Goal: Transaction & Acquisition: Purchase product/service

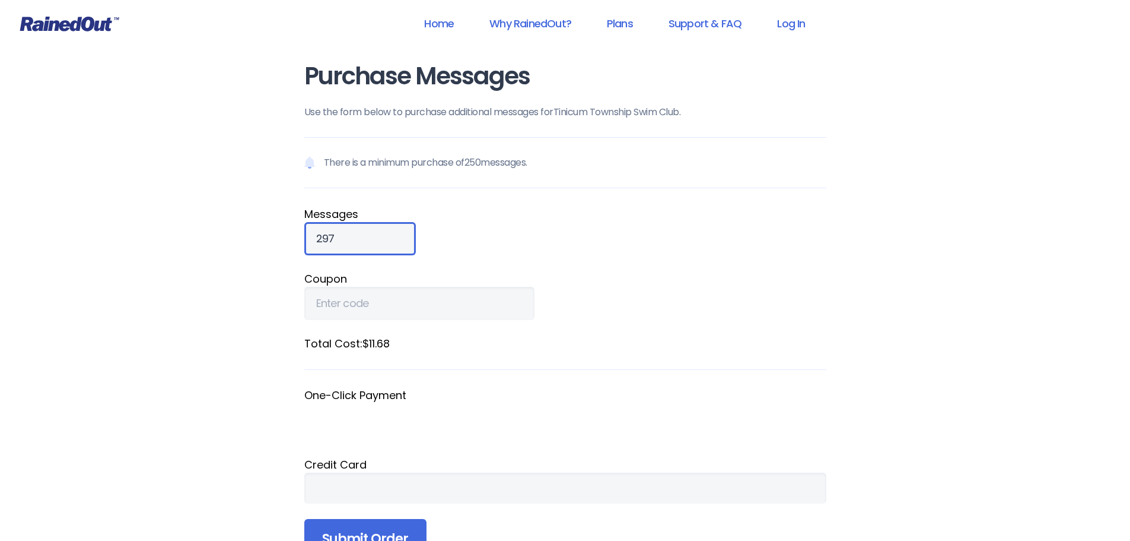
click at [380, 236] on input "297" at bounding box center [360, 238] width 112 height 33
click at [380, 236] on input "298" at bounding box center [360, 238] width 112 height 33
click at [379, 234] on input "658" at bounding box center [360, 238] width 112 height 33
click at [379, 234] on input "659" at bounding box center [360, 238] width 112 height 33
click at [379, 234] on input "660" at bounding box center [360, 238] width 112 height 33
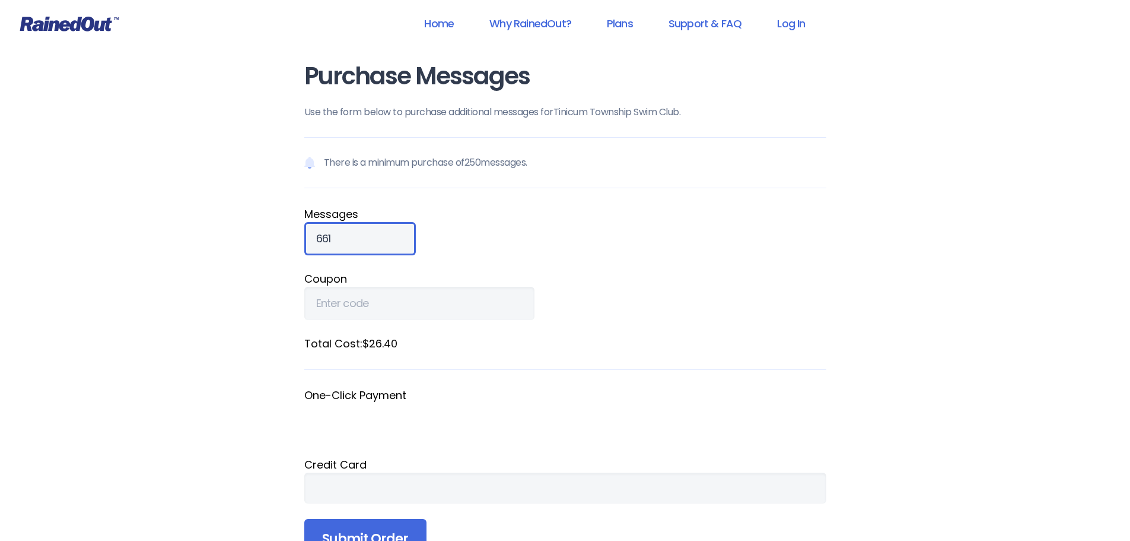
click at [379, 234] on input "661" at bounding box center [360, 238] width 112 height 33
click at [379, 234] on input "662" at bounding box center [360, 238] width 112 height 33
click at [379, 234] on input "663" at bounding box center [360, 238] width 112 height 33
click at [379, 234] on input "664" at bounding box center [360, 238] width 112 height 33
click at [379, 234] on input "665" at bounding box center [360, 238] width 112 height 33
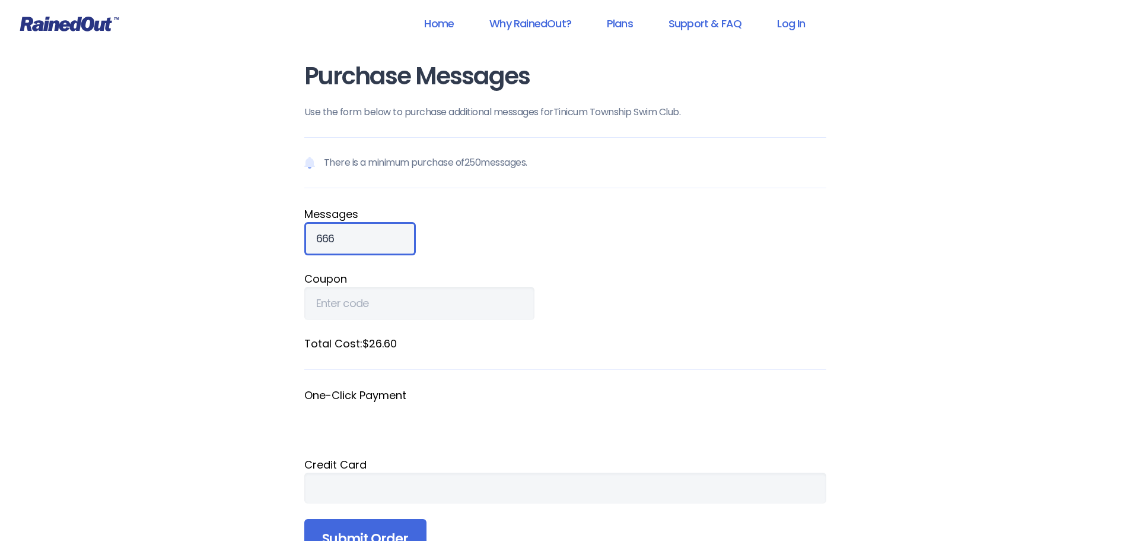
click at [379, 234] on input "666" at bounding box center [360, 238] width 112 height 33
click at [379, 234] on input "667" at bounding box center [360, 238] width 112 height 33
click at [379, 234] on input "668" at bounding box center [360, 238] width 112 height 33
click at [379, 234] on input "669" at bounding box center [360, 238] width 112 height 33
click at [379, 234] on input "670" at bounding box center [360, 238] width 112 height 33
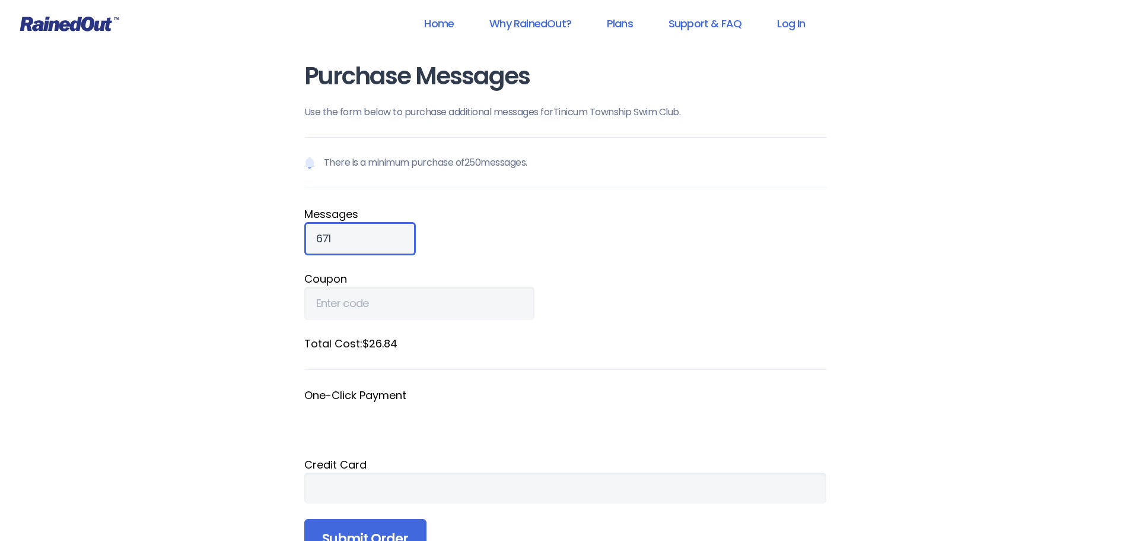
click at [379, 233] on input "671" at bounding box center [360, 238] width 112 height 33
click at [379, 233] on input "681" at bounding box center [360, 238] width 112 height 33
click at [380, 233] on input "691" at bounding box center [360, 238] width 112 height 33
click at [380, 233] on input "703" at bounding box center [360, 238] width 112 height 33
click at [380, 233] on input "713" at bounding box center [360, 238] width 112 height 33
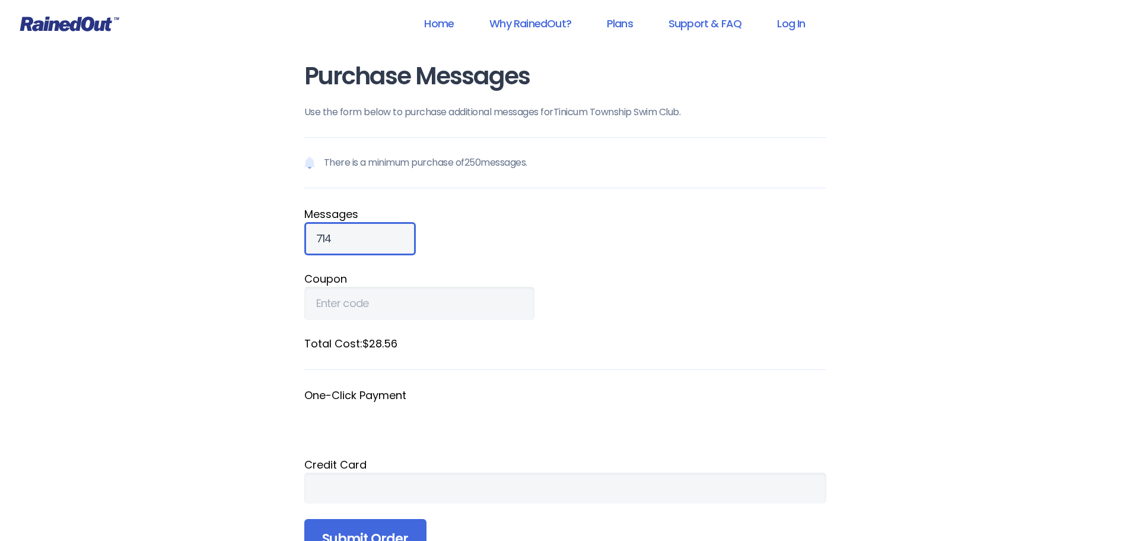
click at [380, 233] on input "714" at bounding box center [360, 238] width 112 height 33
click at [380, 233] on input "715" at bounding box center [360, 238] width 112 height 33
click at [380, 233] on input "716" at bounding box center [360, 238] width 112 height 33
click at [380, 233] on input "724" at bounding box center [360, 238] width 112 height 33
click at [380, 233] on input "725" at bounding box center [360, 238] width 112 height 33
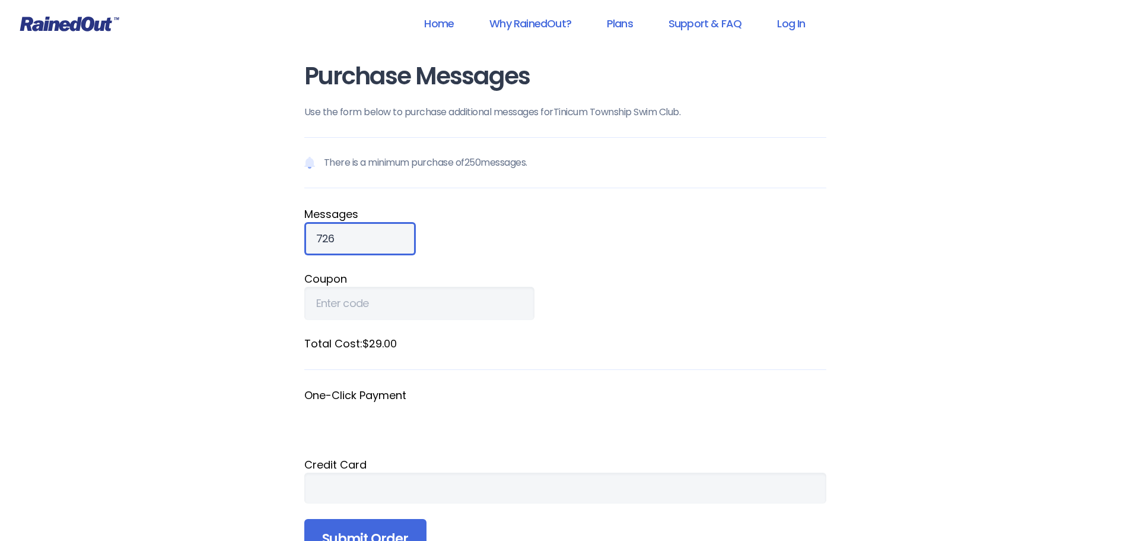
click at [380, 233] on input "726" at bounding box center [360, 238] width 112 height 33
click at [380, 233] on input "727" at bounding box center [360, 238] width 112 height 33
click at [380, 233] on input "737" at bounding box center [360, 238] width 112 height 33
click at [380, 233] on input "738" at bounding box center [360, 238] width 112 height 33
click at [380, 233] on input "739" at bounding box center [360, 238] width 112 height 33
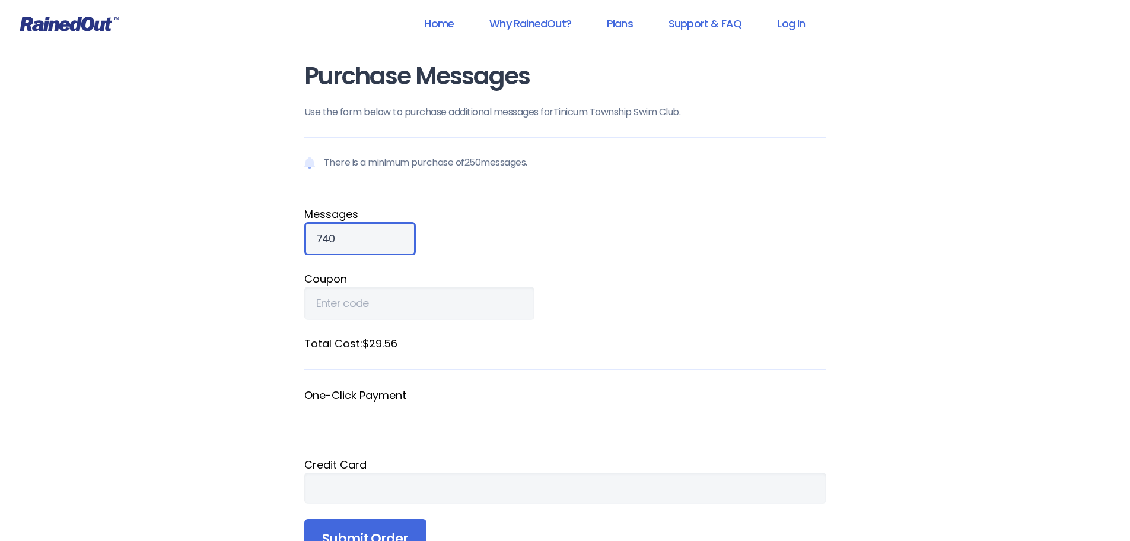
click at [380, 233] on input "740" at bounding box center [360, 238] width 112 height 33
click at [380, 233] on input "741" at bounding box center [360, 238] width 112 height 33
click at [380, 233] on input "742" at bounding box center [360, 238] width 112 height 33
click at [380, 233] on input "743" at bounding box center [360, 238] width 112 height 33
click at [380, 233] on input "744" at bounding box center [360, 238] width 112 height 33
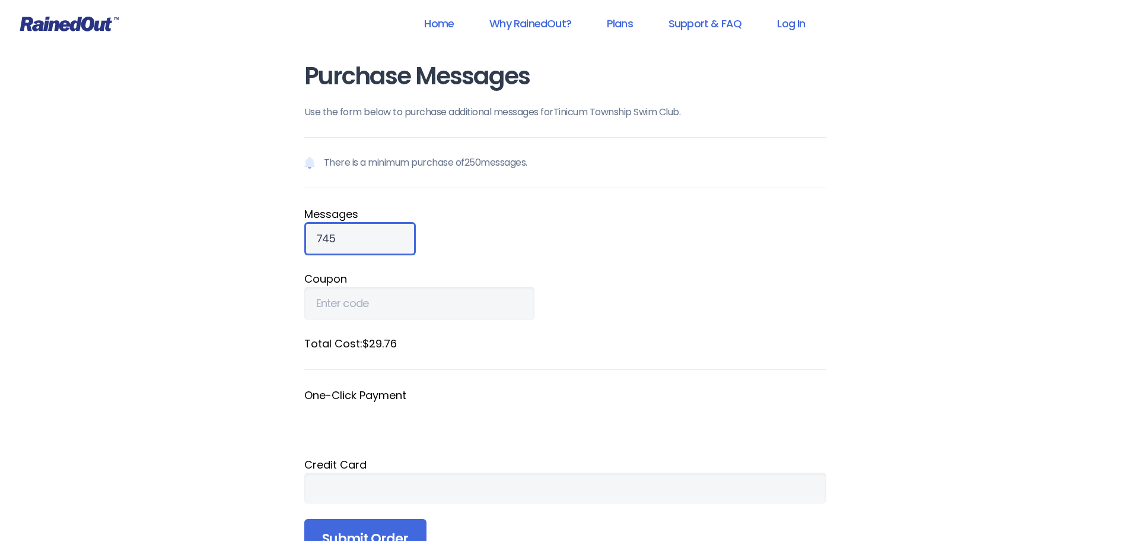
click at [380, 233] on input "745" at bounding box center [360, 238] width 112 height 33
click at [380, 233] on input "746" at bounding box center [360, 238] width 112 height 33
click at [380, 233] on input "747" at bounding box center [360, 238] width 112 height 33
click at [380, 233] on input "748" at bounding box center [360, 238] width 112 height 33
click at [380, 233] on input "749" at bounding box center [360, 238] width 112 height 33
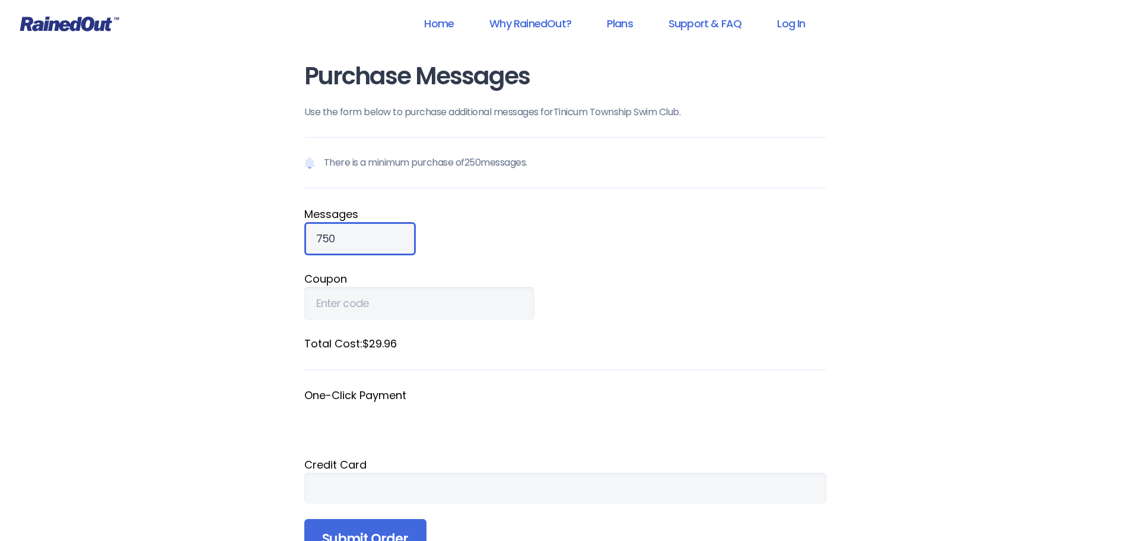
click at [380, 233] on input "750" at bounding box center [360, 238] width 112 height 33
click at [380, 233] on input "751" at bounding box center [360, 238] width 112 height 33
type input "750"
click at [379, 243] on input "750" at bounding box center [360, 238] width 112 height 33
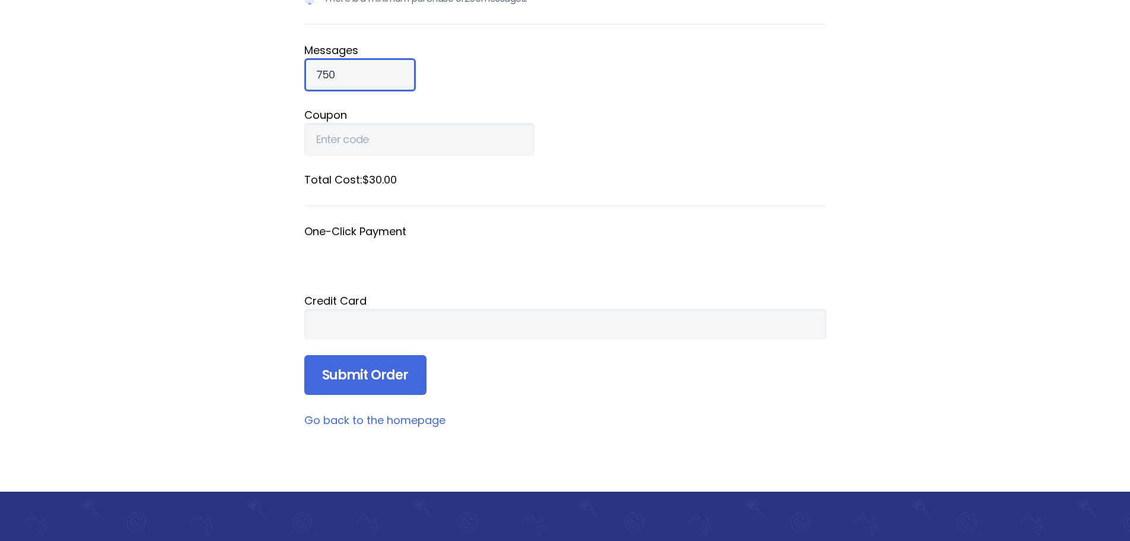
scroll to position [178, 0]
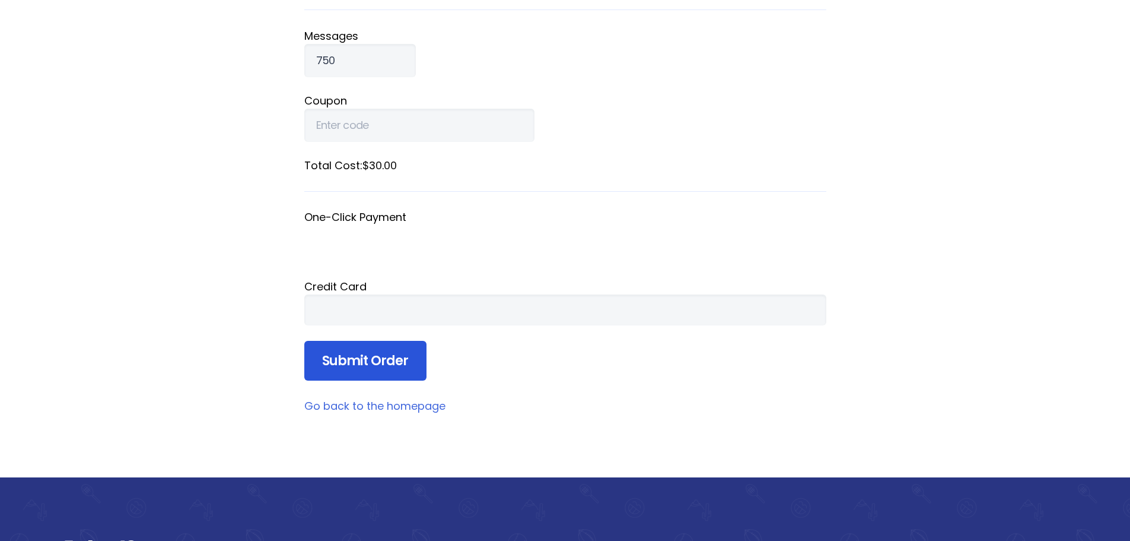
click at [361, 354] on input "Submit Order" at bounding box center [365, 361] width 122 height 40
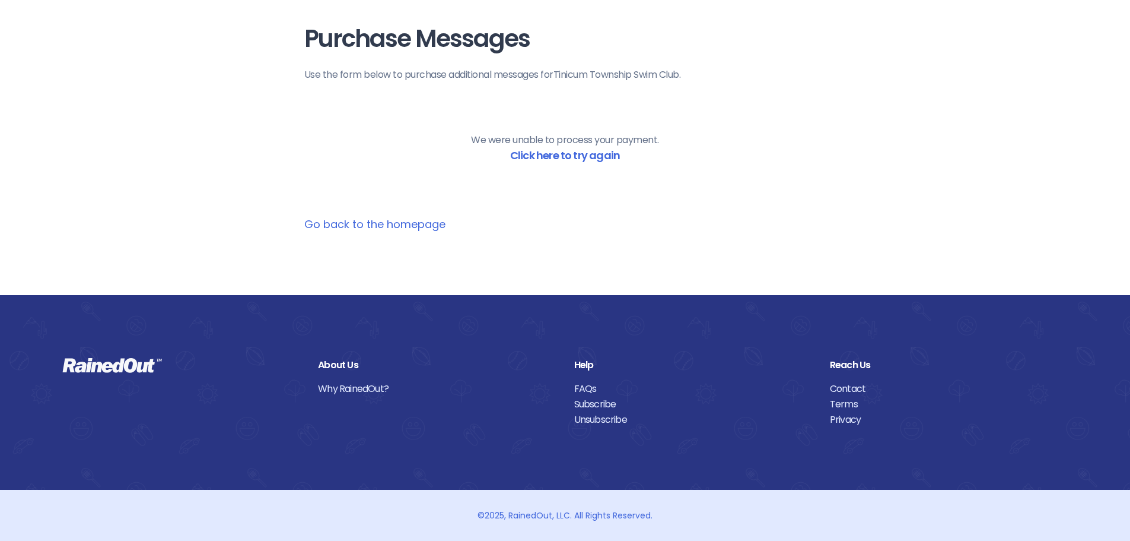
scroll to position [37, 0]
click at [408, 225] on link "Go back to the homepage" at bounding box center [374, 224] width 141 height 15
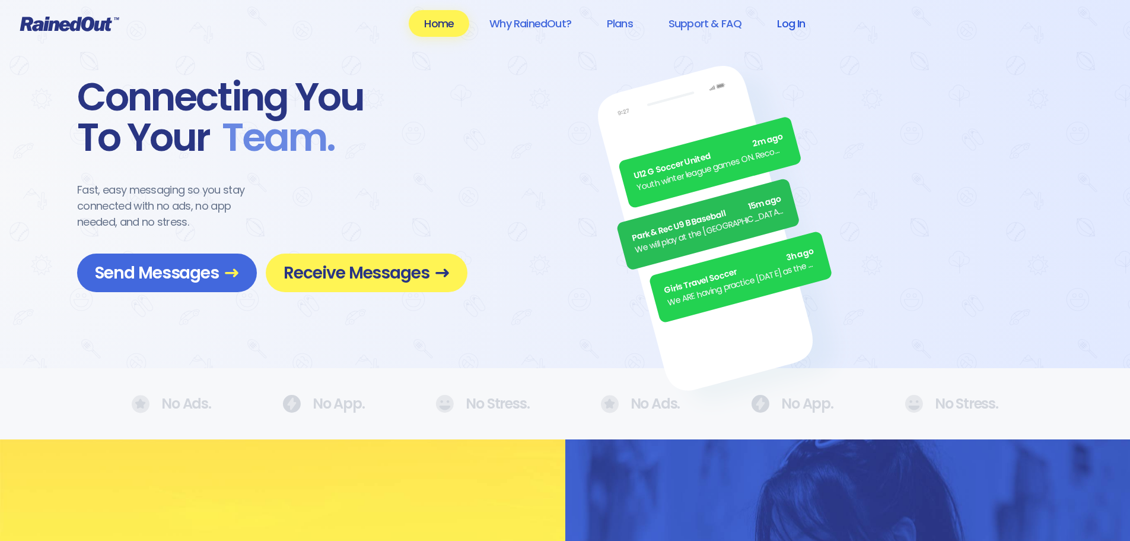
click at [787, 25] on link "Log In" at bounding box center [791, 23] width 59 height 27
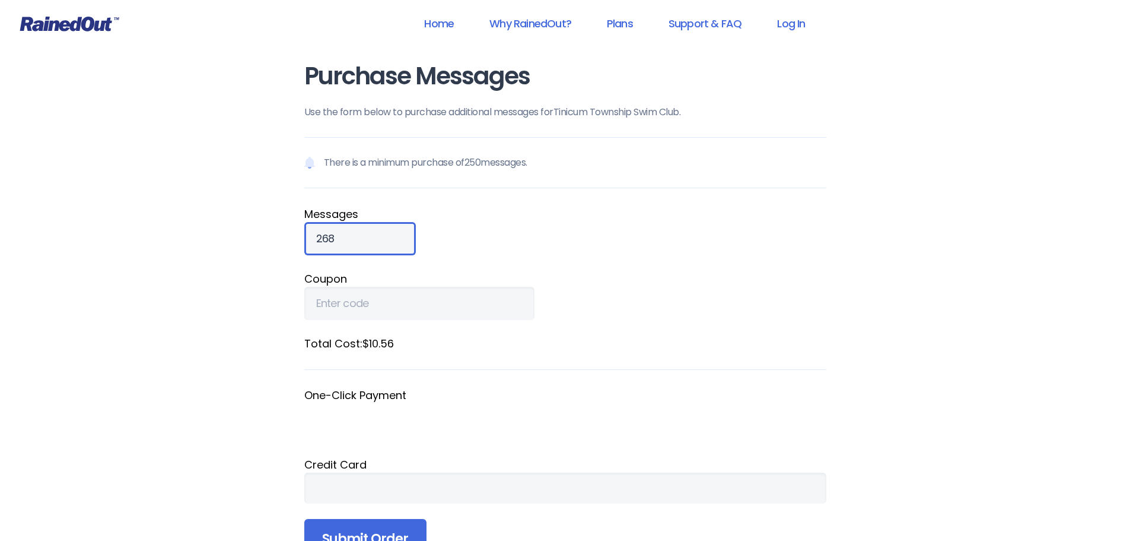
click at [379, 233] on input "268" at bounding box center [360, 238] width 112 height 33
click at [379, 233] on input "328" at bounding box center [360, 238] width 112 height 33
click at [382, 231] on input "369" at bounding box center [360, 238] width 112 height 33
click at [382, 231] on input "393" at bounding box center [360, 238] width 112 height 33
click at [382, 231] on input "430" at bounding box center [360, 238] width 112 height 33
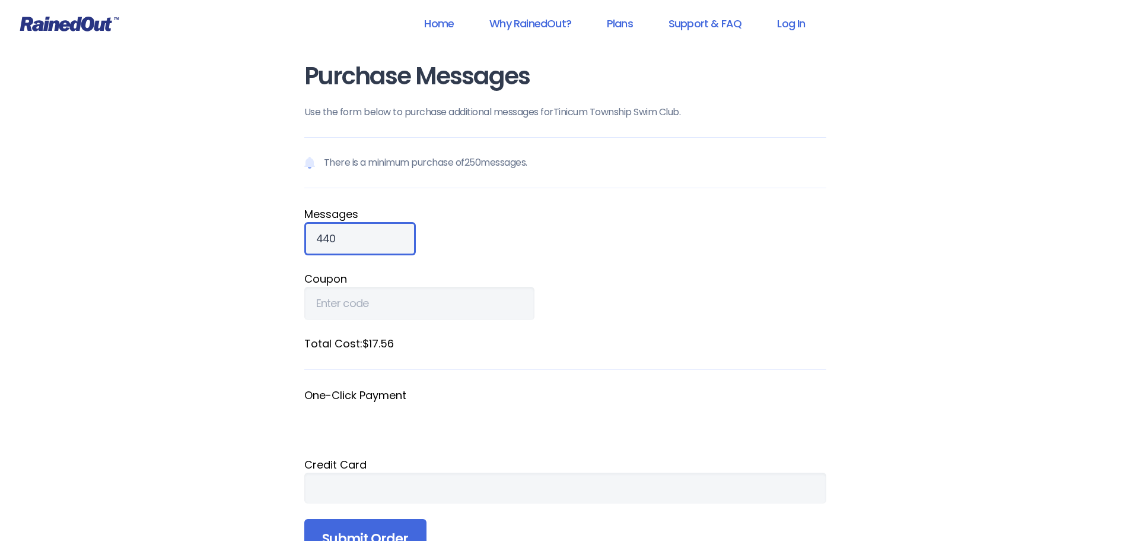
click at [381, 234] on input "440" at bounding box center [360, 238] width 112 height 33
click at [381, 234] on input "451" at bounding box center [360, 238] width 112 height 33
click at [381, 234] on input "452" at bounding box center [360, 238] width 112 height 33
click at [381, 234] on input "461" at bounding box center [360, 238] width 112 height 33
click at [381, 234] on input "462" at bounding box center [360, 238] width 112 height 33
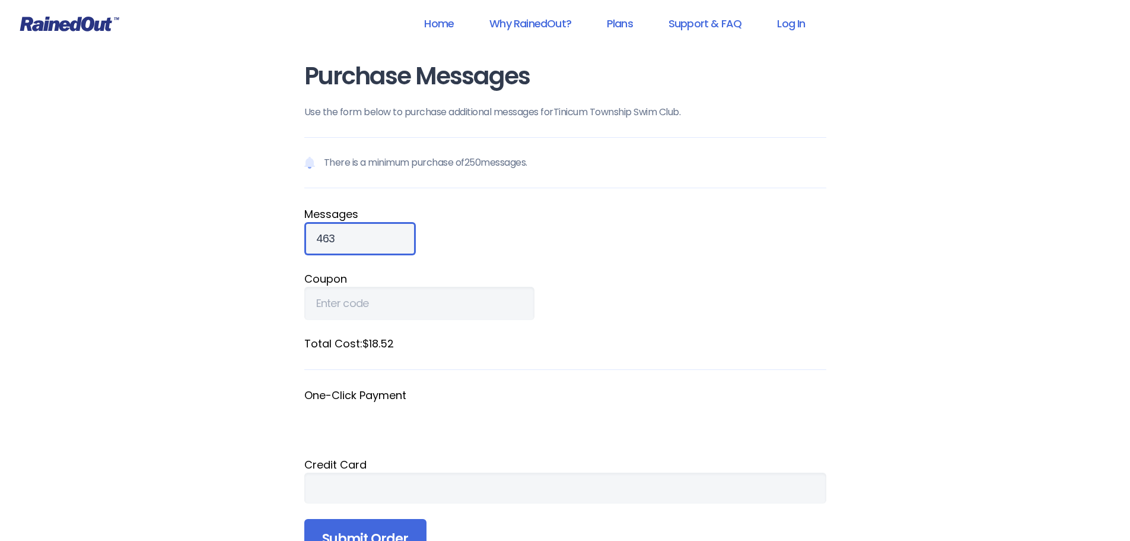
click at [381, 234] on input "463" at bounding box center [360, 238] width 112 height 33
click at [381, 234] on input "464" at bounding box center [360, 238] width 112 height 33
click at [381, 234] on input "465" at bounding box center [360, 238] width 112 height 33
click at [382, 233] on input "466" at bounding box center [360, 238] width 112 height 33
click at [382, 231] on input "467" at bounding box center [360, 238] width 112 height 33
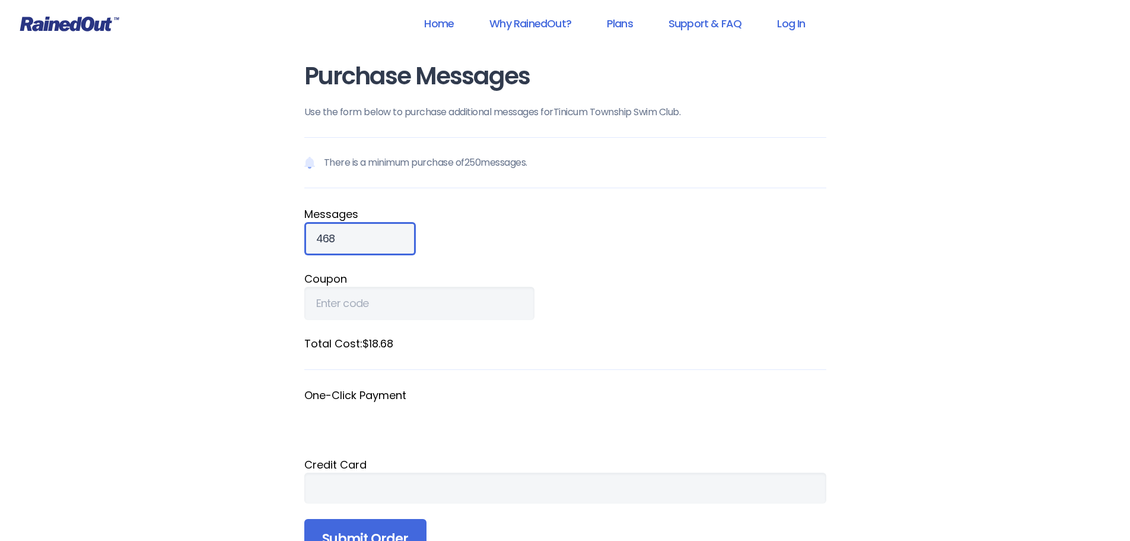
click at [382, 231] on input "468" at bounding box center [360, 238] width 112 height 33
click at [383, 231] on input "469" at bounding box center [360, 238] width 112 height 33
click at [383, 231] on input "470" at bounding box center [360, 238] width 112 height 33
click at [383, 231] on input "471" at bounding box center [360, 238] width 112 height 33
click at [383, 231] on input "472" at bounding box center [360, 238] width 112 height 33
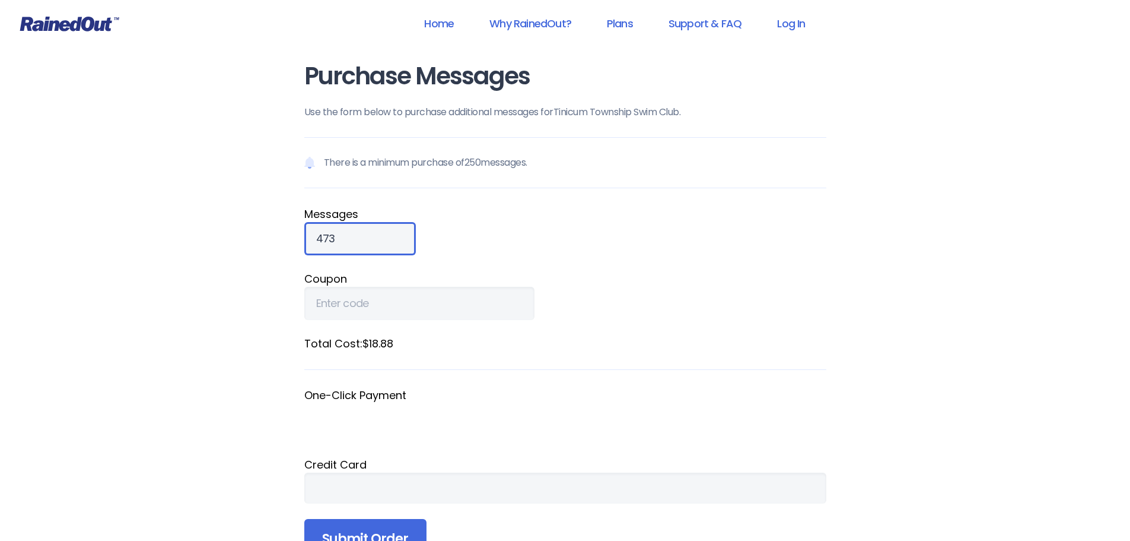
click at [383, 231] on input "473" at bounding box center [360, 238] width 112 height 33
click at [383, 231] on input "474" at bounding box center [360, 238] width 112 height 33
click at [383, 231] on input "475" at bounding box center [360, 238] width 112 height 33
click at [383, 231] on input "476" at bounding box center [360, 238] width 112 height 33
click at [383, 231] on input "477" at bounding box center [360, 238] width 112 height 33
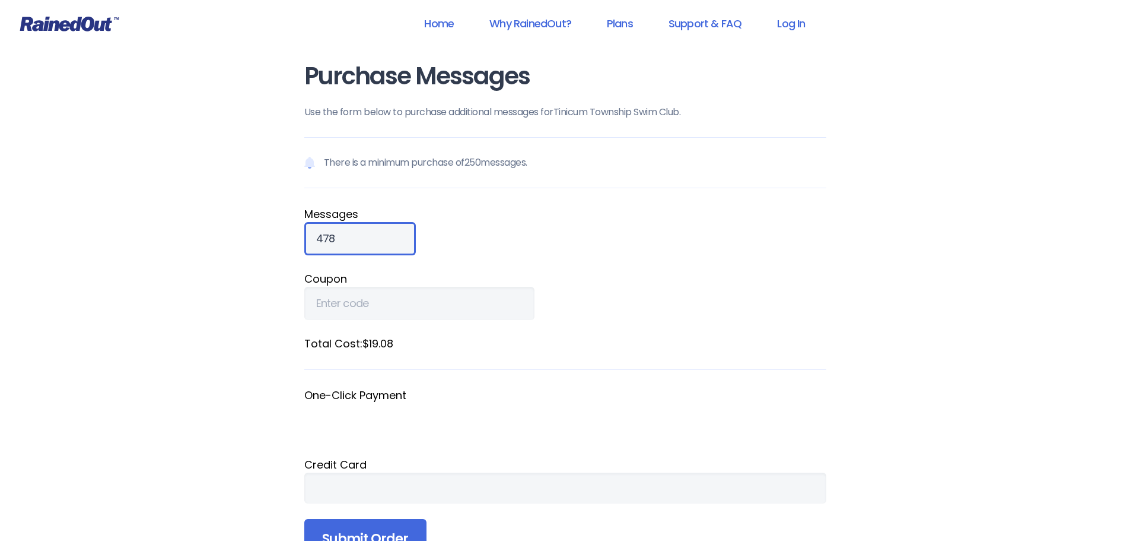
click at [383, 233] on input "478" at bounding box center [360, 238] width 112 height 33
click at [385, 233] on input "478" at bounding box center [360, 238] width 112 height 33
click at [380, 234] on input "479" at bounding box center [360, 238] width 112 height 33
click at [381, 234] on input "480" at bounding box center [360, 238] width 112 height 33
click at [381, 233] on input "481" at bounding box center [360, 238] width 112 height 33
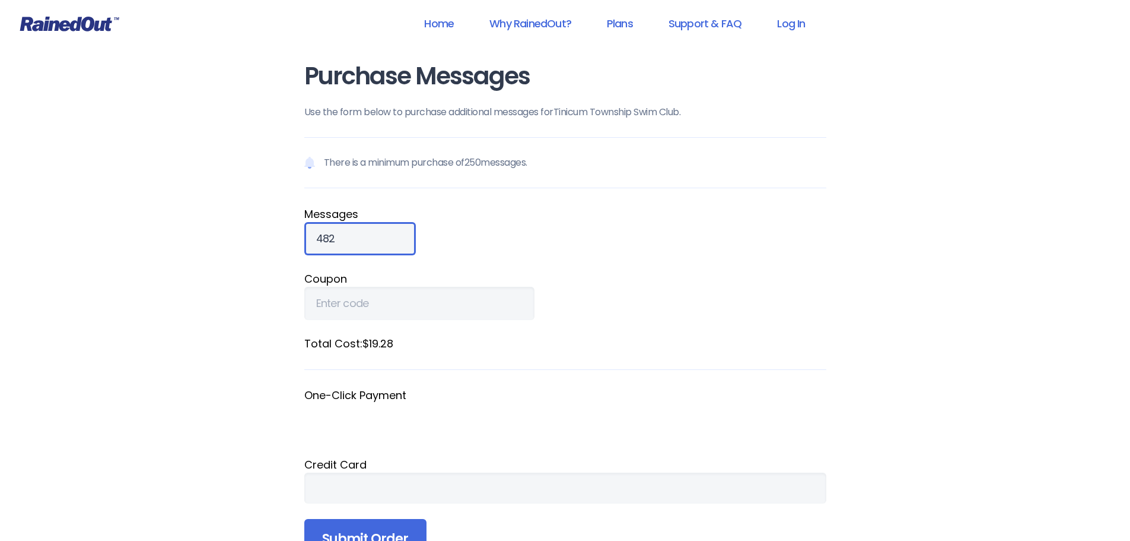
click at [381, 233] on input "482" at bounding box center [360, 238] width 112 height 33
click at [381, 233] on input "483" at bounding box center [360, 238] width 112 height 33
click at [381, 233] on input "484" at bounding box center [360, 238] width 112 height 33
click at [381, 233] on input "485" at bounding box center [360, 238] width 112 height 33
click at [381, 233] on input "486" at bounding box center [360, 238] width 112 height 33
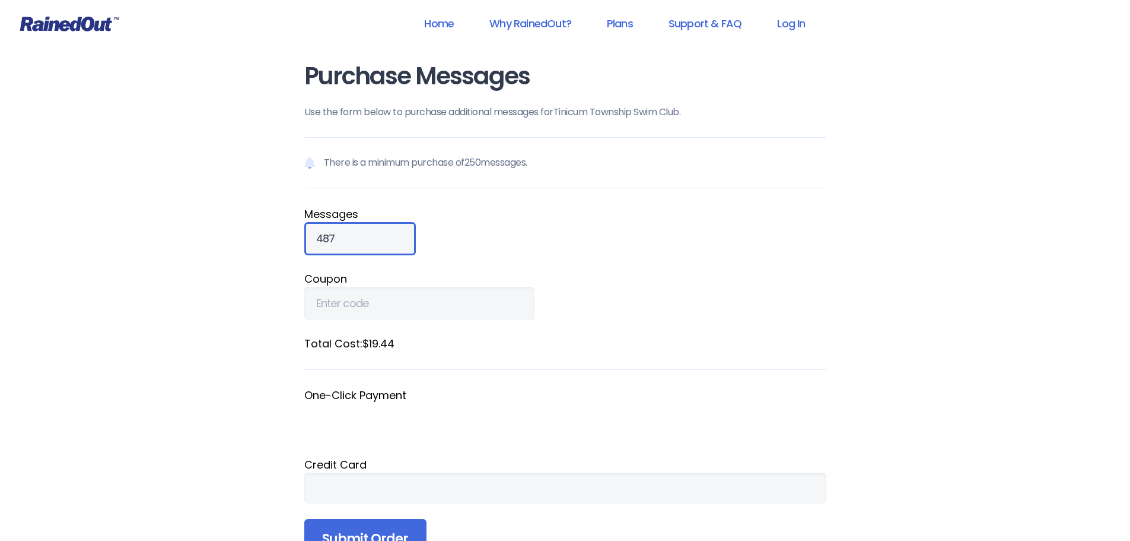
click at [381, 233] on input "487" at bounding box center [360, 238] width 112 height 33
click at [381, 233] on input "488" at bounding box center [360, 238] width 112 height 33
click at [381, 233] on input "489" at bounding box center [360, 238] width 112 height 33
click at [381, 233] on input "490" at bounding box center [360, 238] width 112 height 33
click at [382, 228] on input "490" at bounding box center [360, 238] width 112 height 33
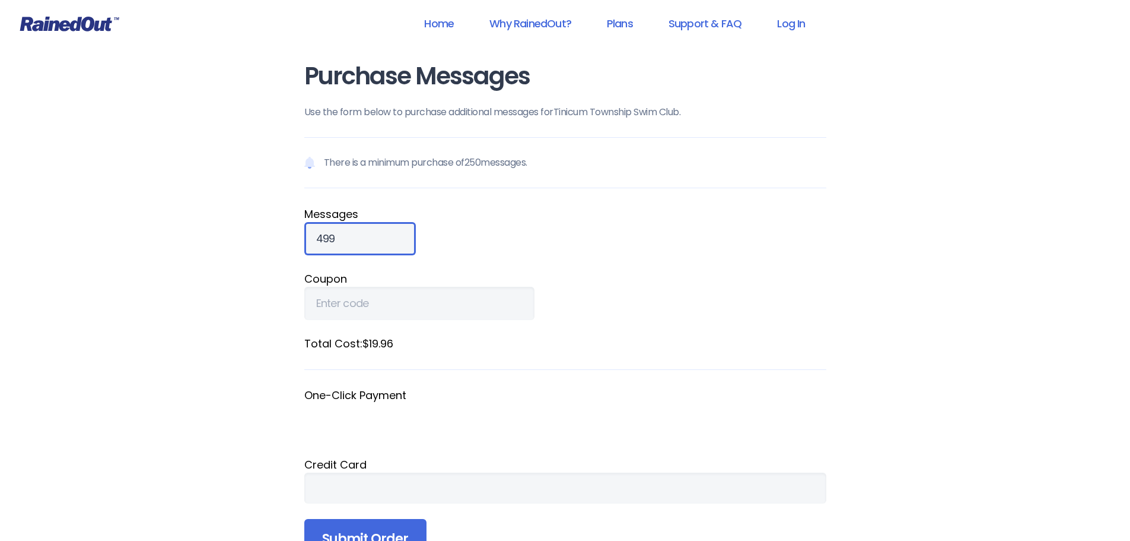
click at [383, 234] on input "499" at bounding box center [360, 238] width 112 height 33
type input "500"
click at [382, 232] on input "500" at bounding box center [360, 238] width 112 height 33
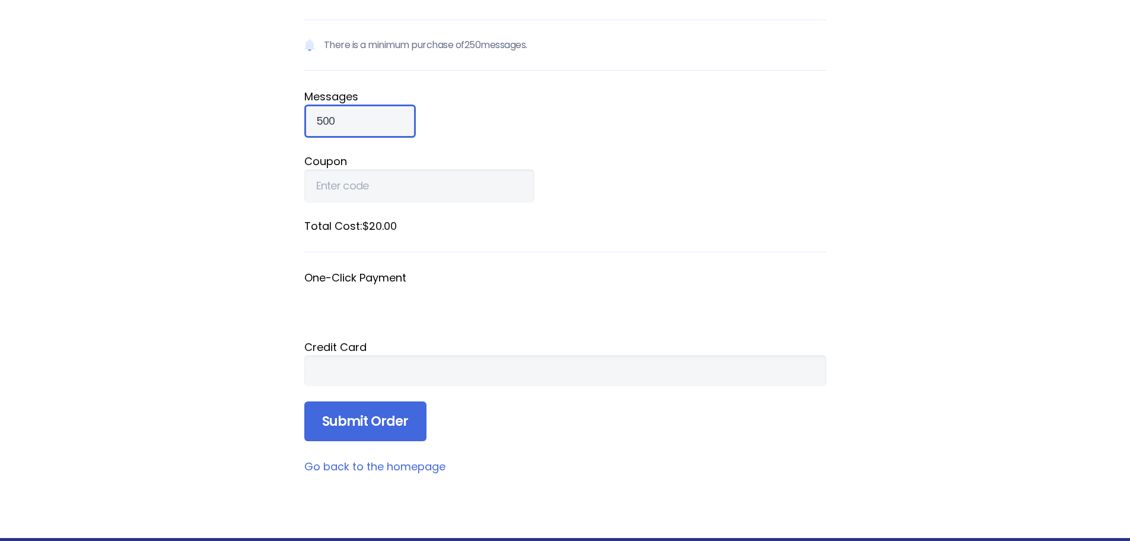
scroll to position [119, 0]
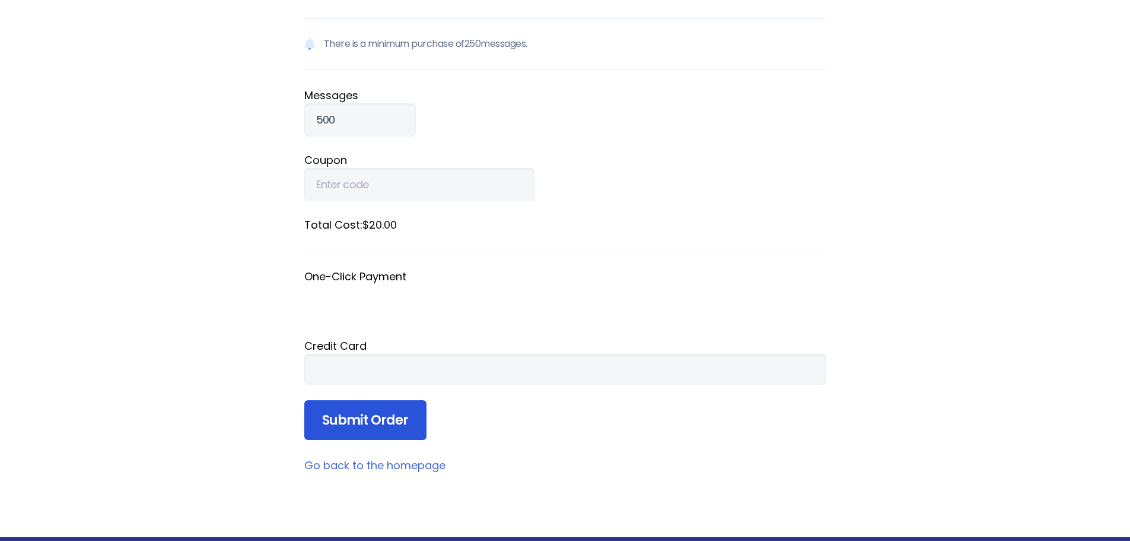
click at [373, 411] on input "Submit Order" at bounding box center [365, 420] width 122 height 40
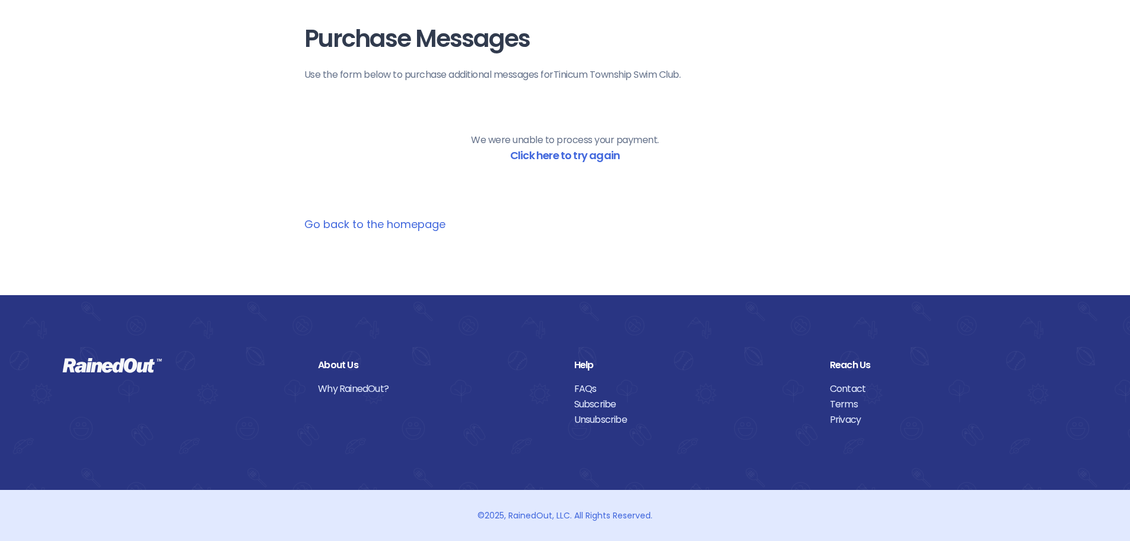
scroll to position [37, 0]
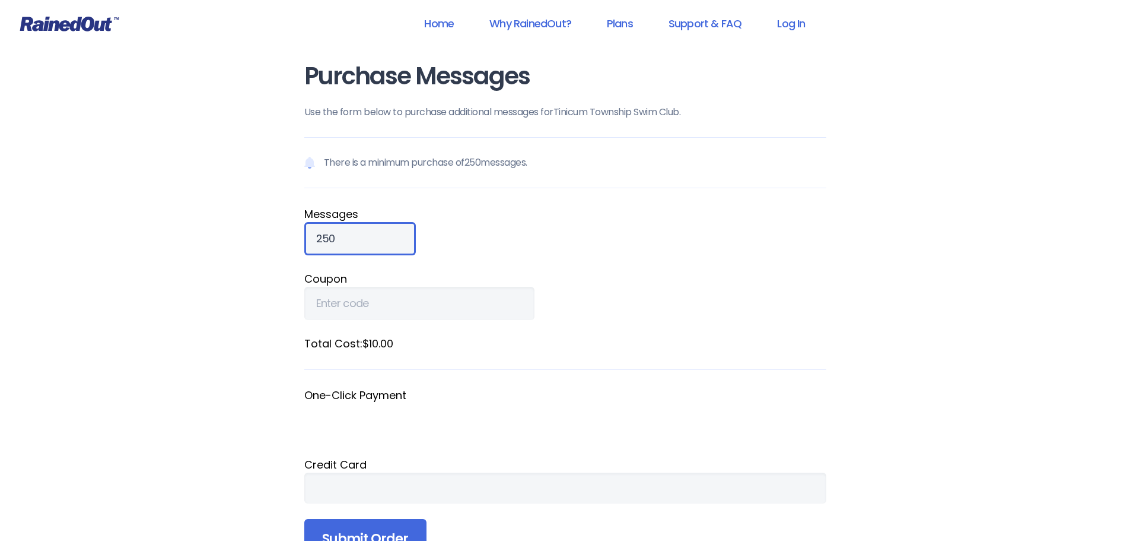
click at [336, 238] on input "250" at bounding box center [360, 238] width 112 height 33
type input "2"
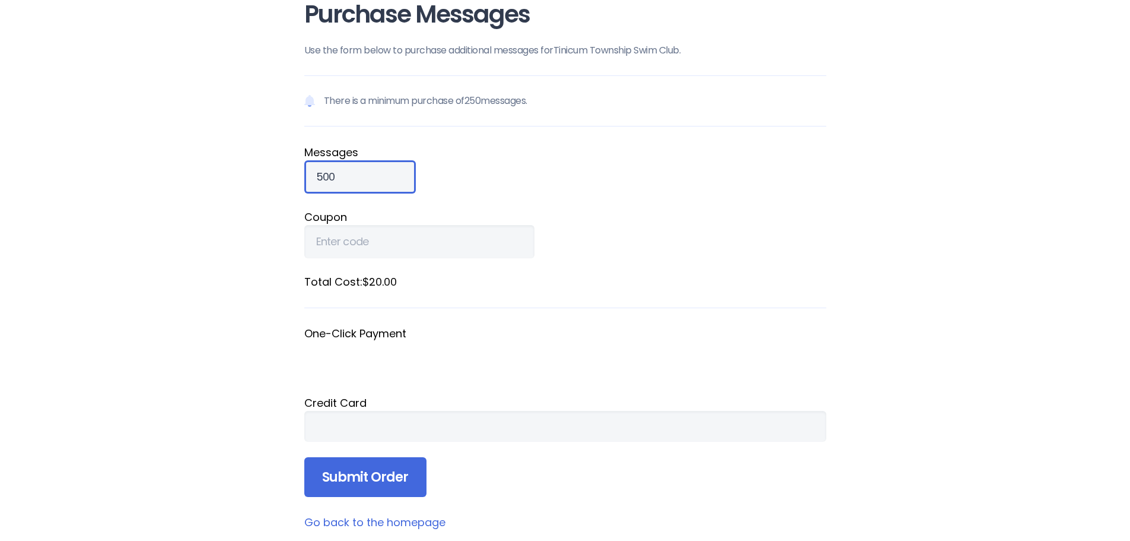
scroll to position [178, 0]
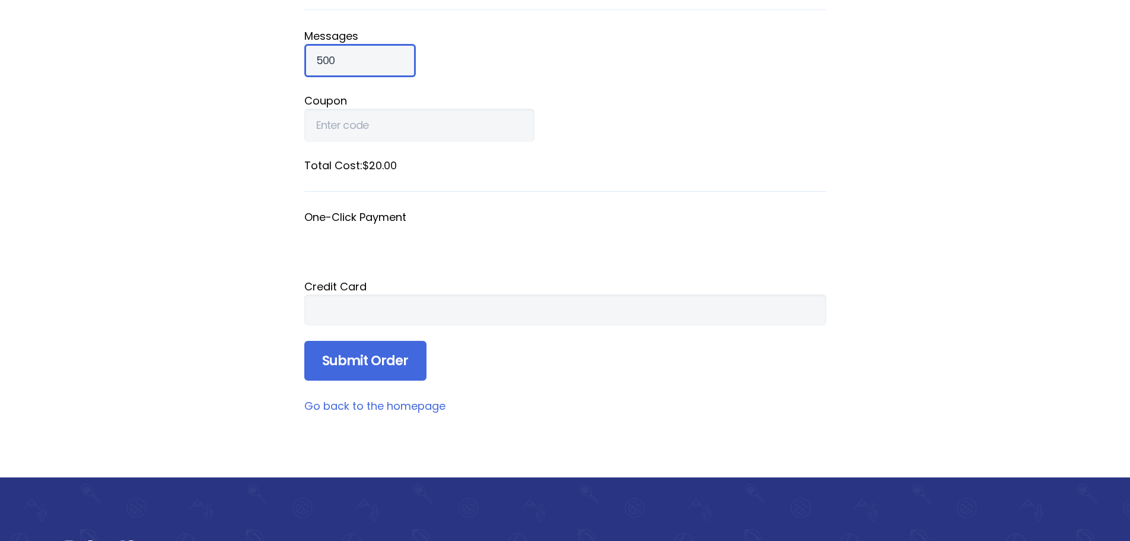
type input "500"
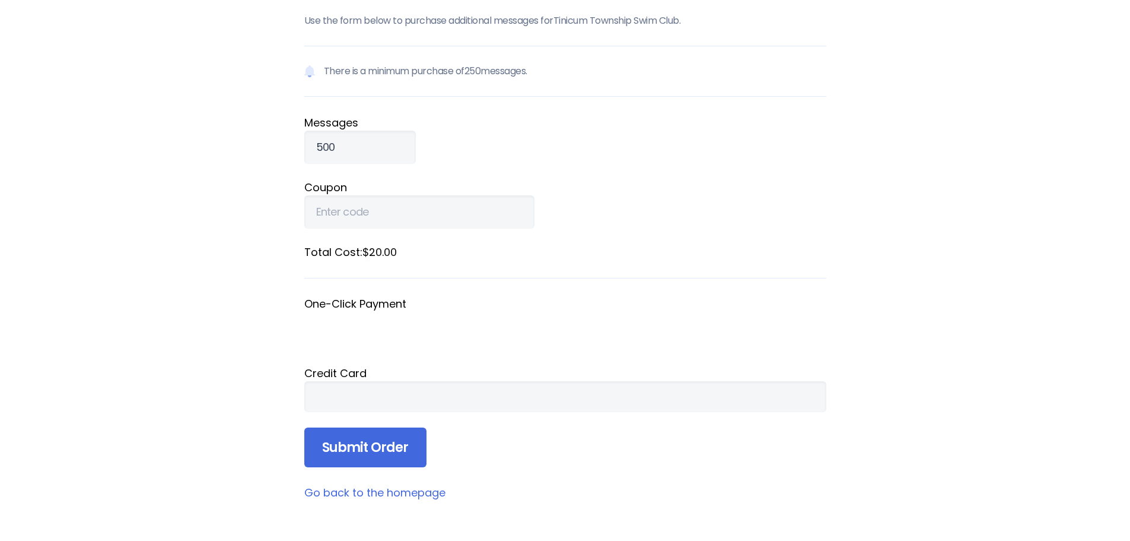
scroll to position [0, 0]
